Goal: Navigation & Orientation: Find specific page/section

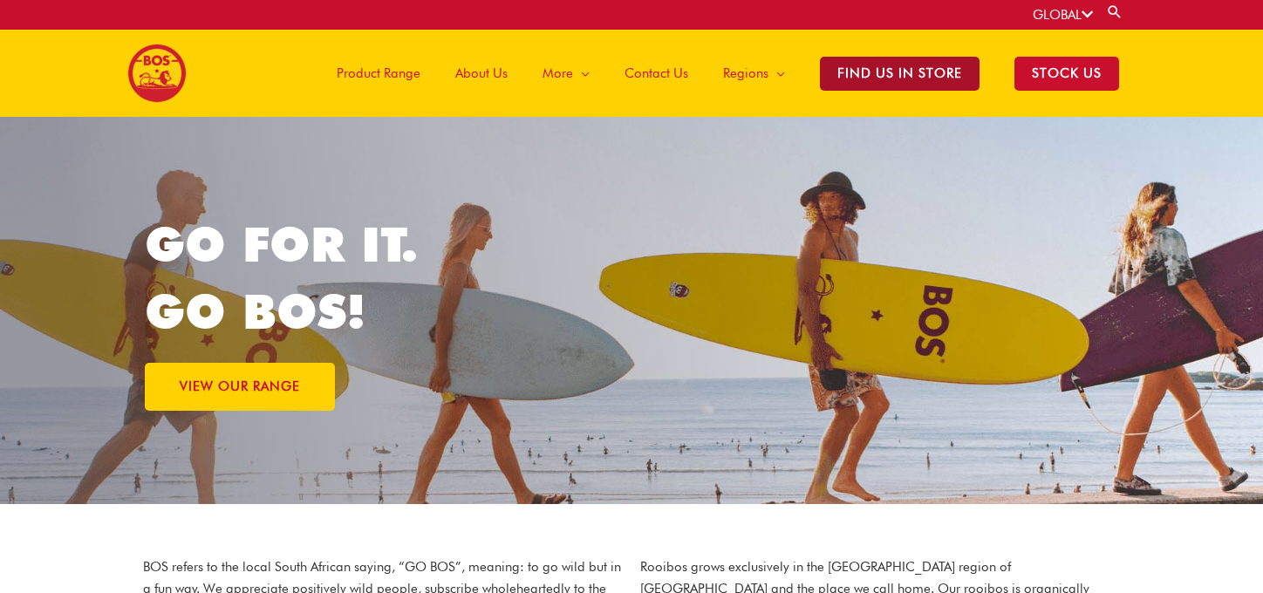
click at [870, 78] on span "Find Us in Store" at bounding box center [900, 74] width 160 height 34
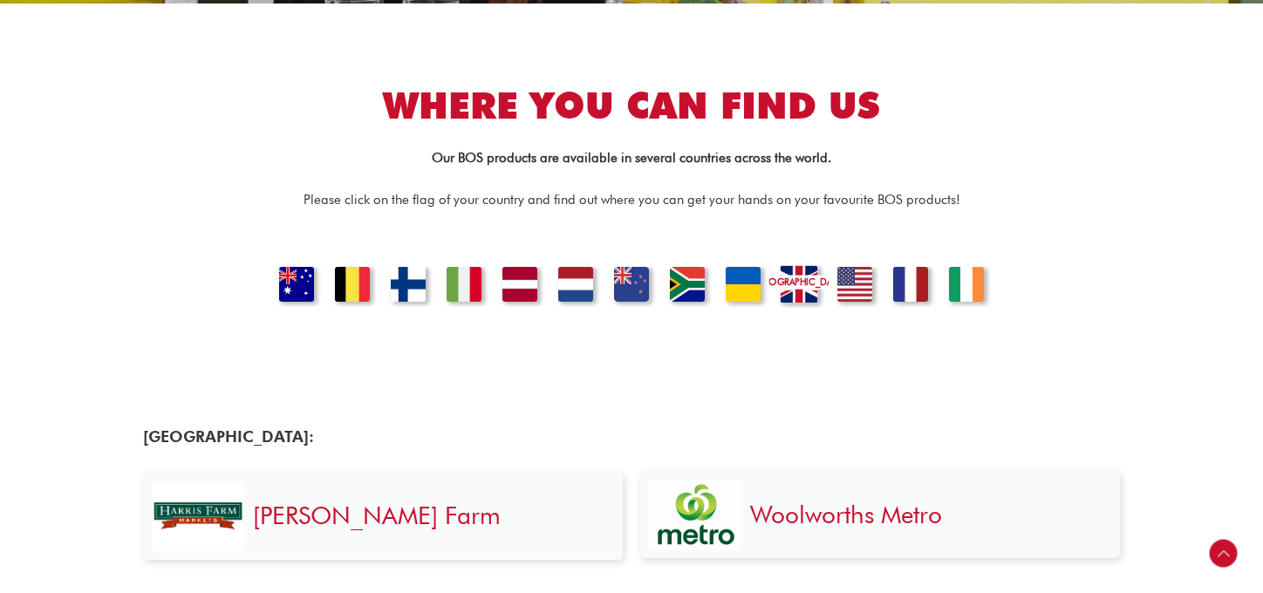
click at [797, 287] on link "[GEOGRAPHIC_DATA]" at bounding box center [798, 286] width 59 height 43
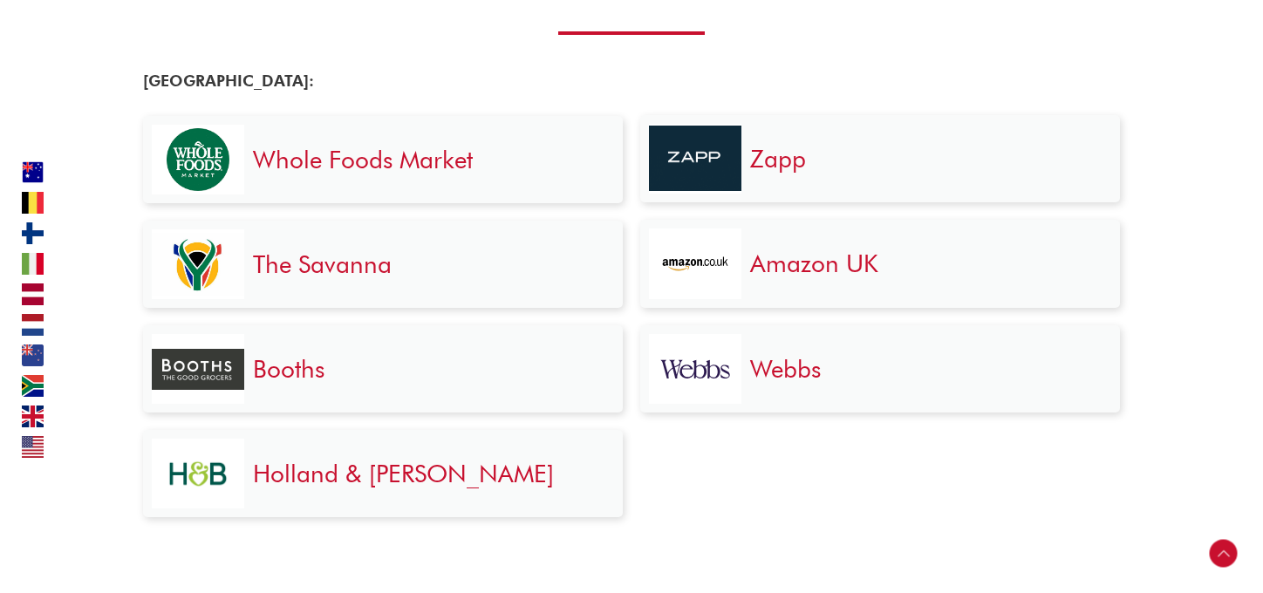
scroll to position [3621, 0]
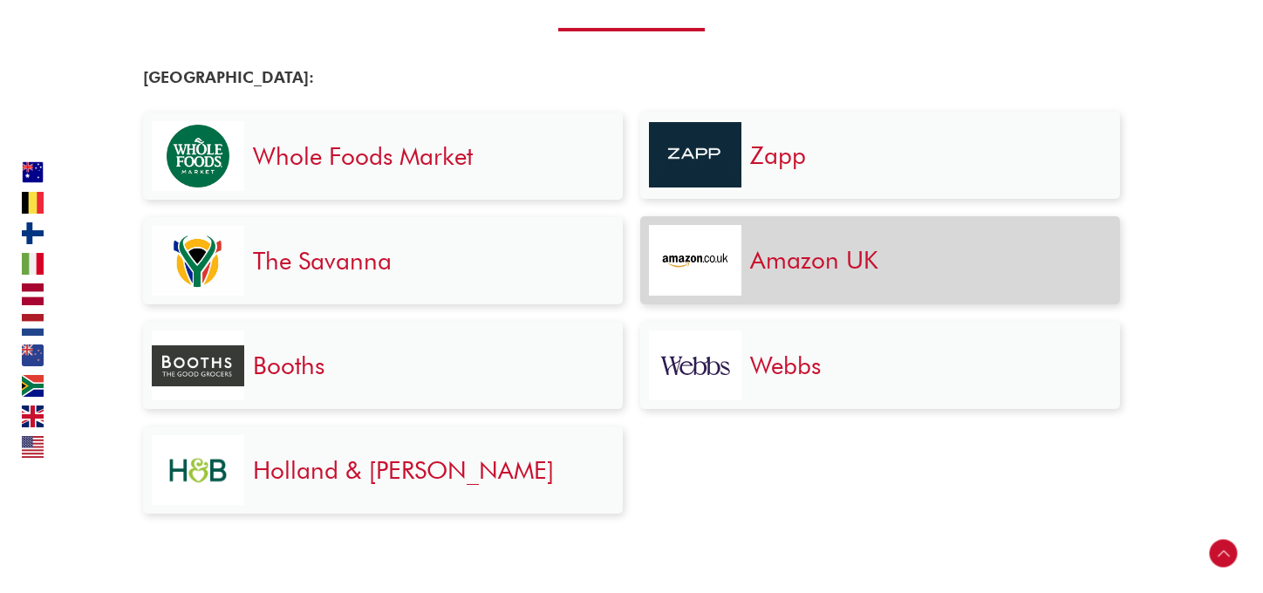
click at [856, 296] on section "Amazon UK" at bounding box center [880, 260] width 480 height 89
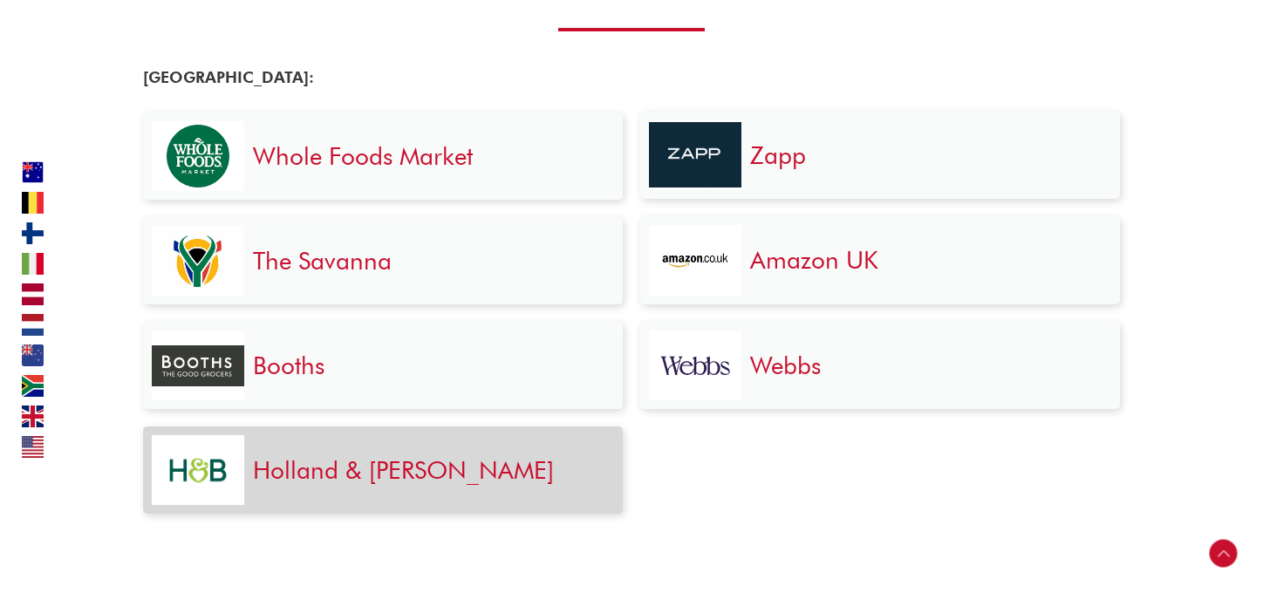
click at [458, 462] on h3 "Holland & [PERSON_NAME]" at bounding box center [429, 469] width 352 height 31
